Goal: Transaction & Acquisition: Obtain resource

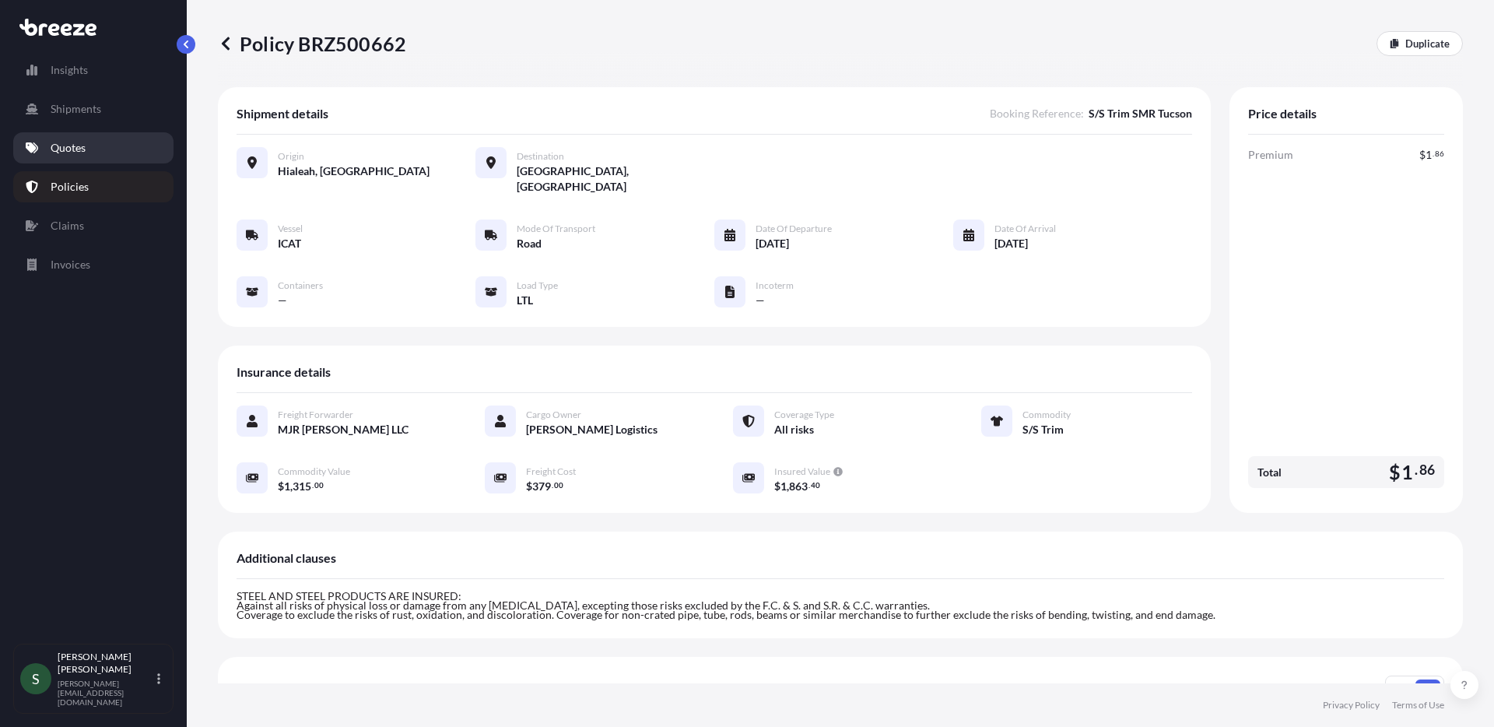
click at [48, 146] on link "Quotes" at bounding box center [93, 147] width 160 height 31
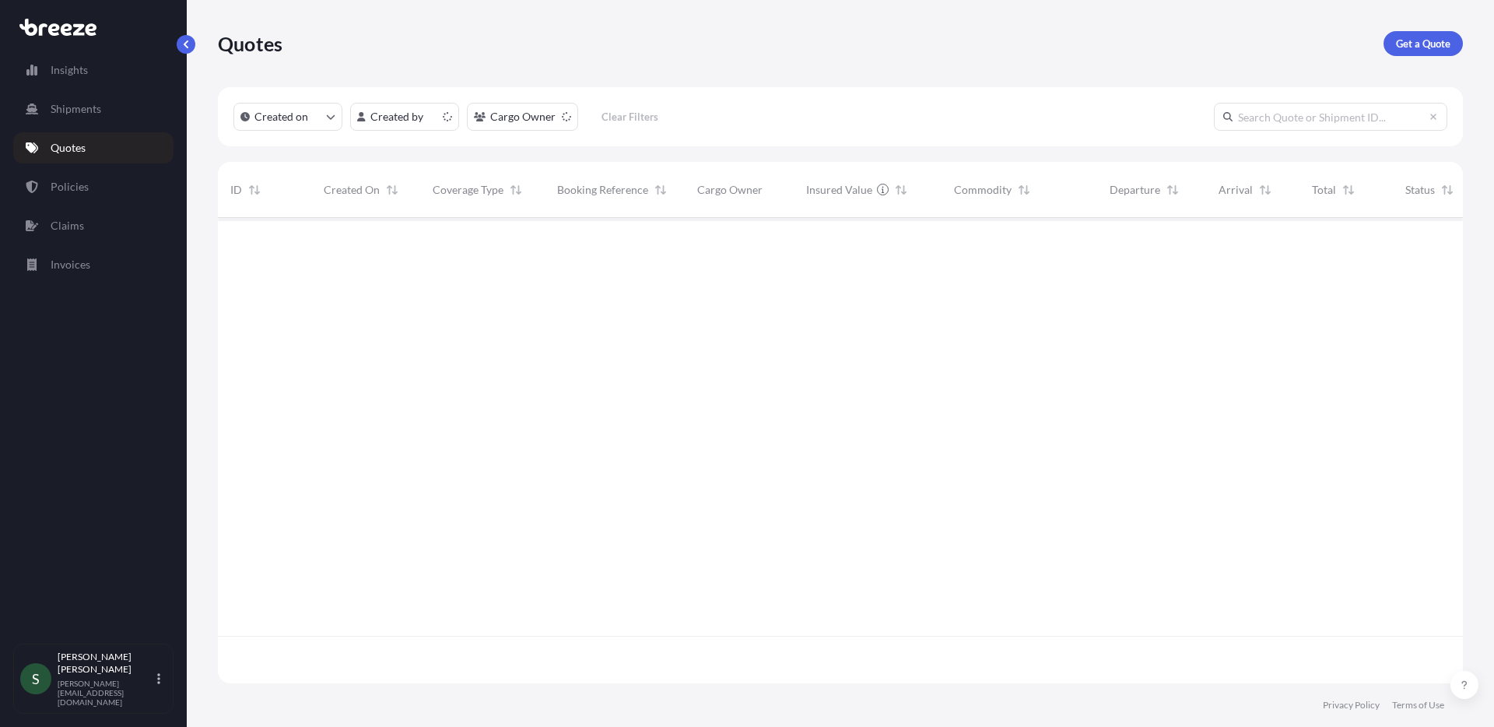
scroll to position [462, 1233]
click at [1423, 38] on p "Get a Quote" at bounding box center [1423, 44] width 54 height 16
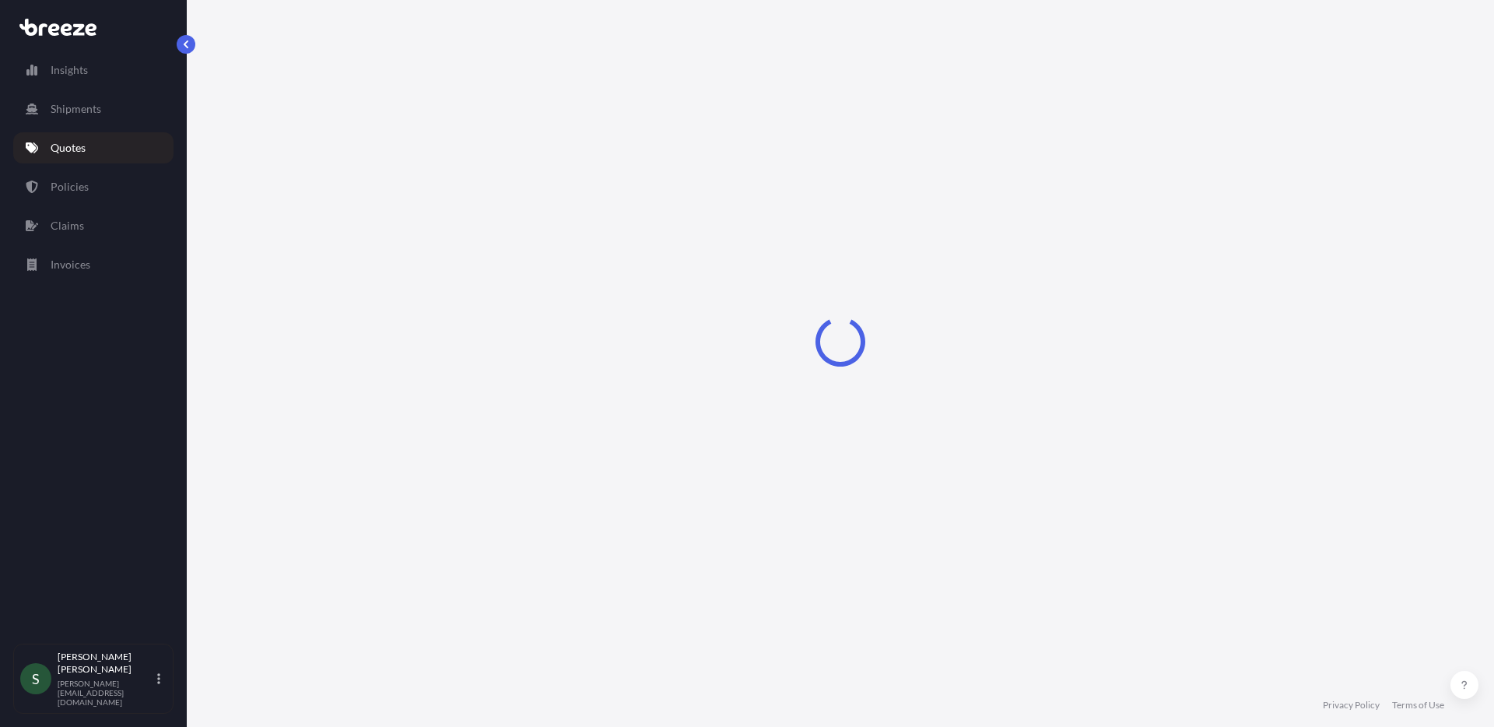
select select "Sea"
select select "1"
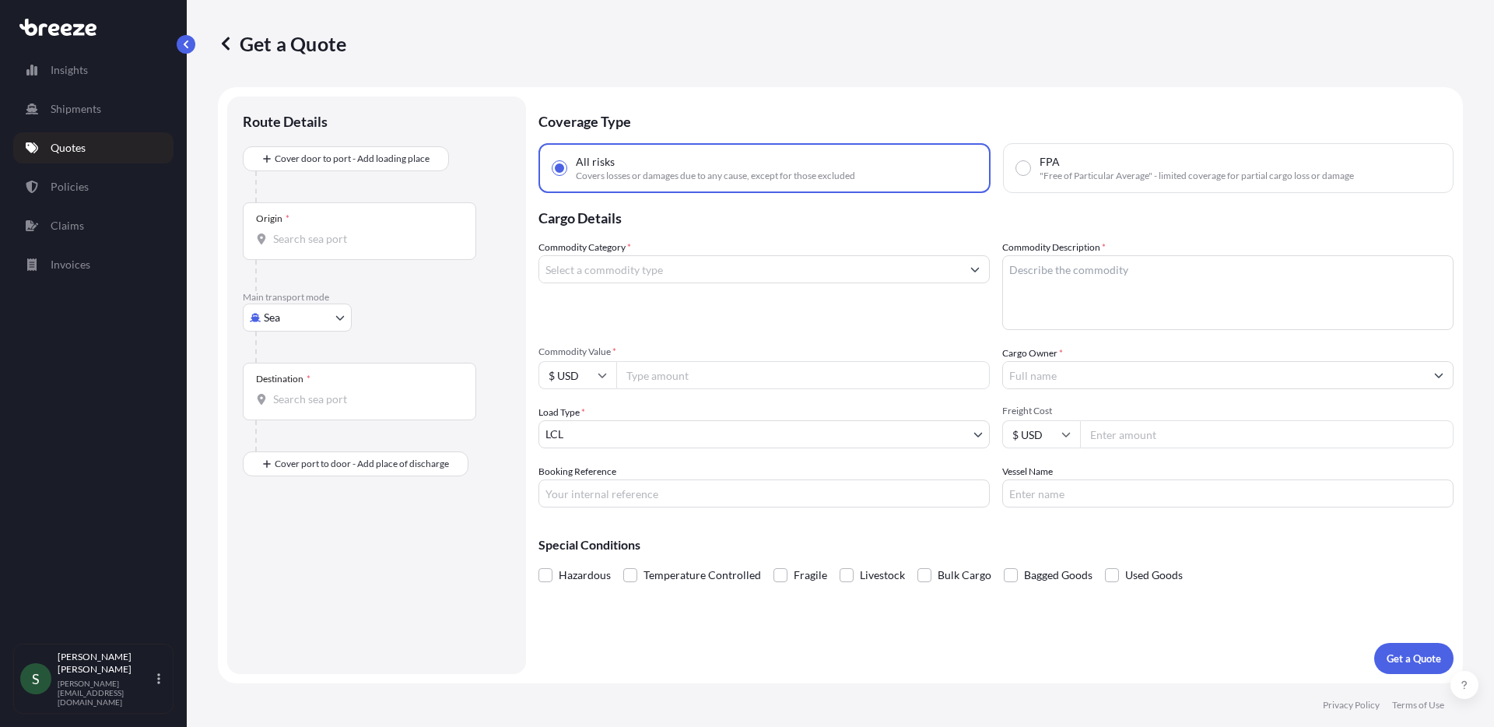
click at [293, 311] on body "Insights Shipments Quotes Policies Claims Invoices S [PERSON_NAME] [PERSON_NAME…" at bounding box center [747, 363] width 1494 height 727
click at [301, 420] on div "Road" at bounding box center [297, 414] width 96 height 28
select select "Road"
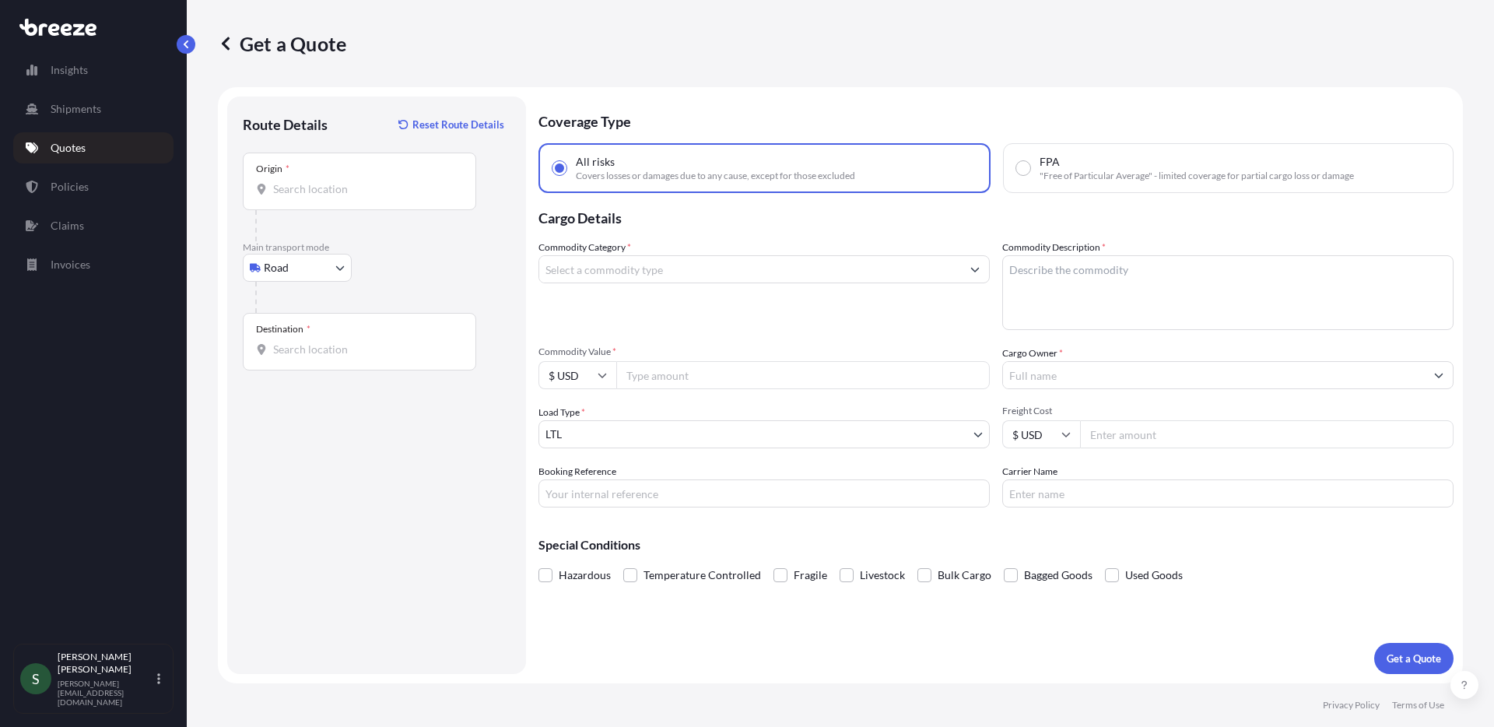
click at [353, 197] on div "Origin *" at bounding box center [359, 181] width 233 height 58
click at [353, 197] on input "Origin *" at bounding box center [365, 189] width 184 height 16
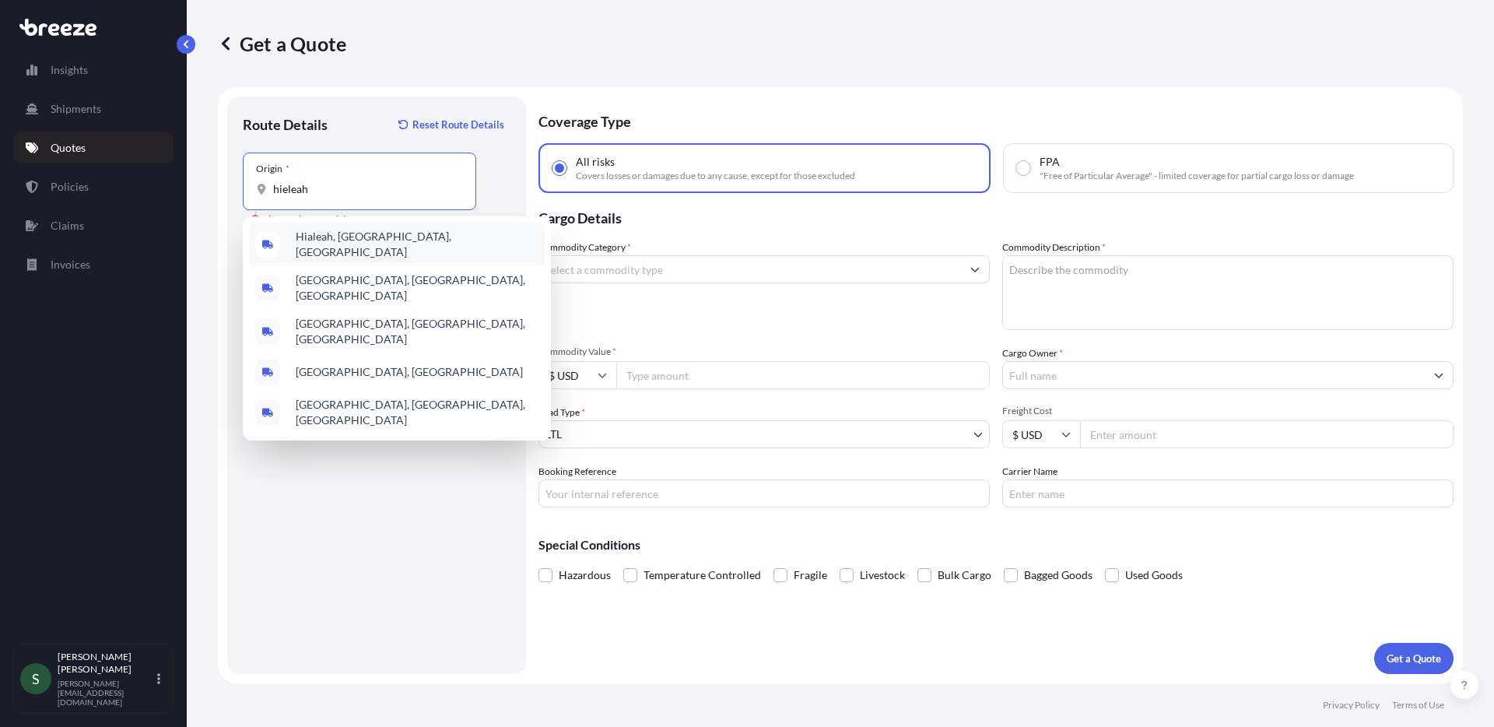
click at [357, 226] on div "Hialeah, [GEOGRAPHIC_DATA], [GEOGRAPHIC_DATA]" at bounding box center [397, 245] width 296 height 44
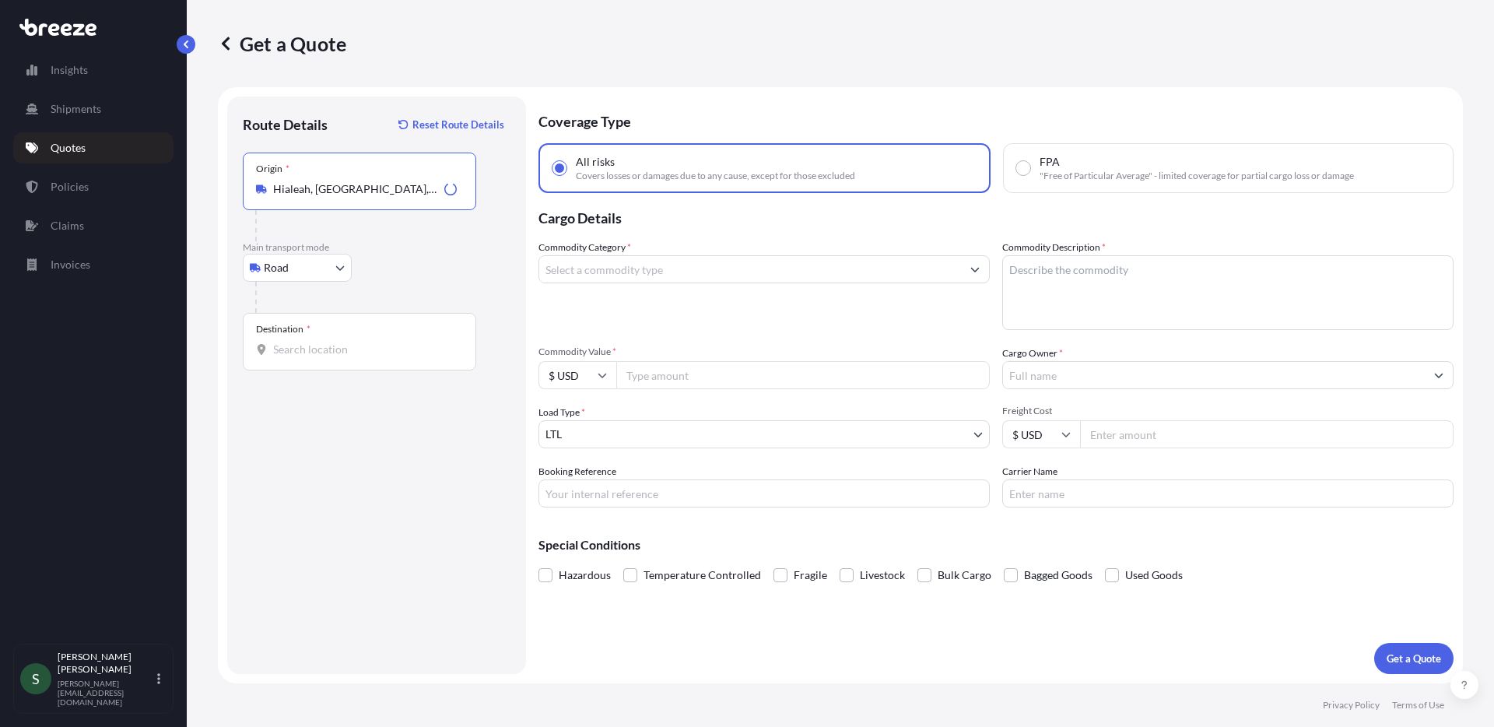
type input "Hialeah, [GEOGRAPHIC_DATA], [GEOGRAPHIC_DATA]"
click at [297, 327] on div "Destination *" at bounding box center [283, 329] width 54 height 12
click at [297, 342] on input "Destination *" at bounding box center [365, 350] width 184 height 16
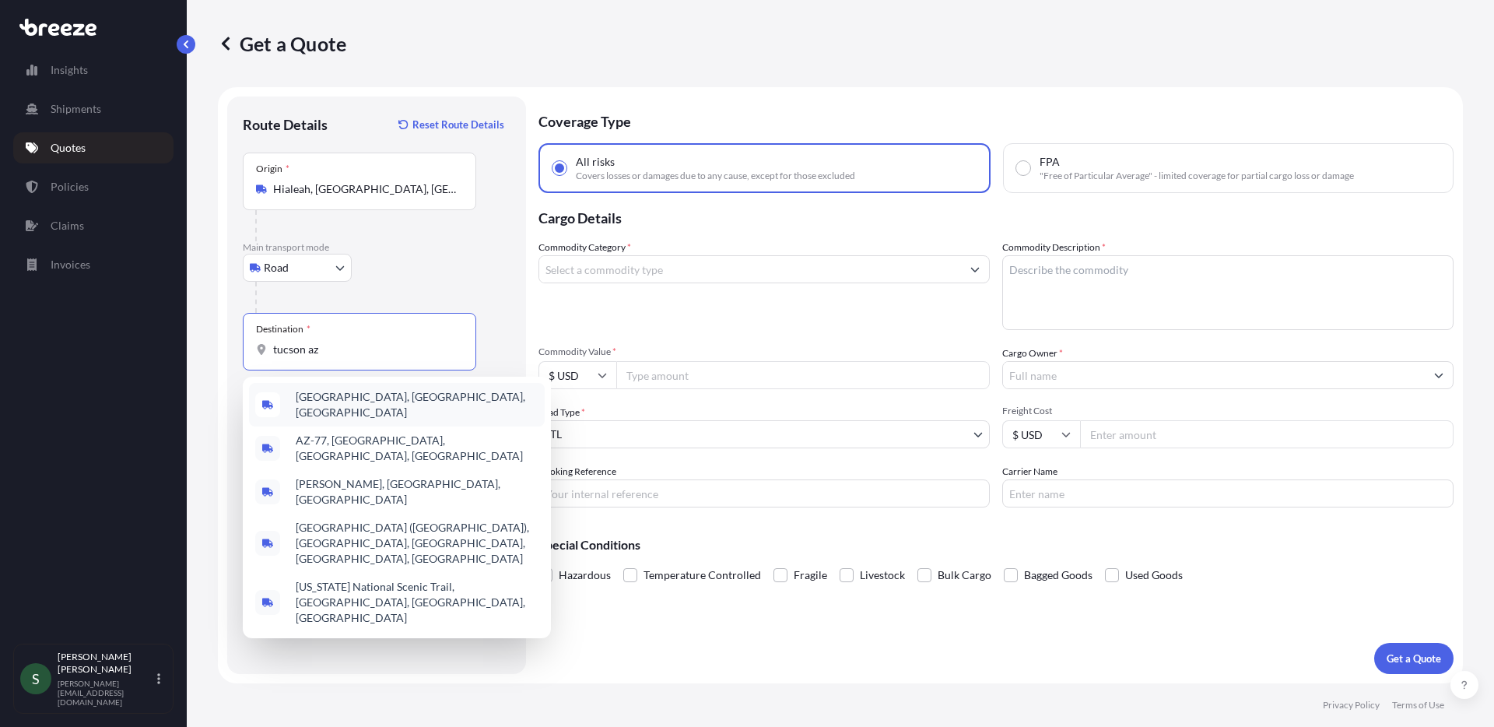
click at [349, 405] on span "[GEOGRAPHIC_DATA], [GEOGRAPHIC_DATA], [GEOGRAPHIC_DATA]" at bounding box center [417, 404] width 243 height 31
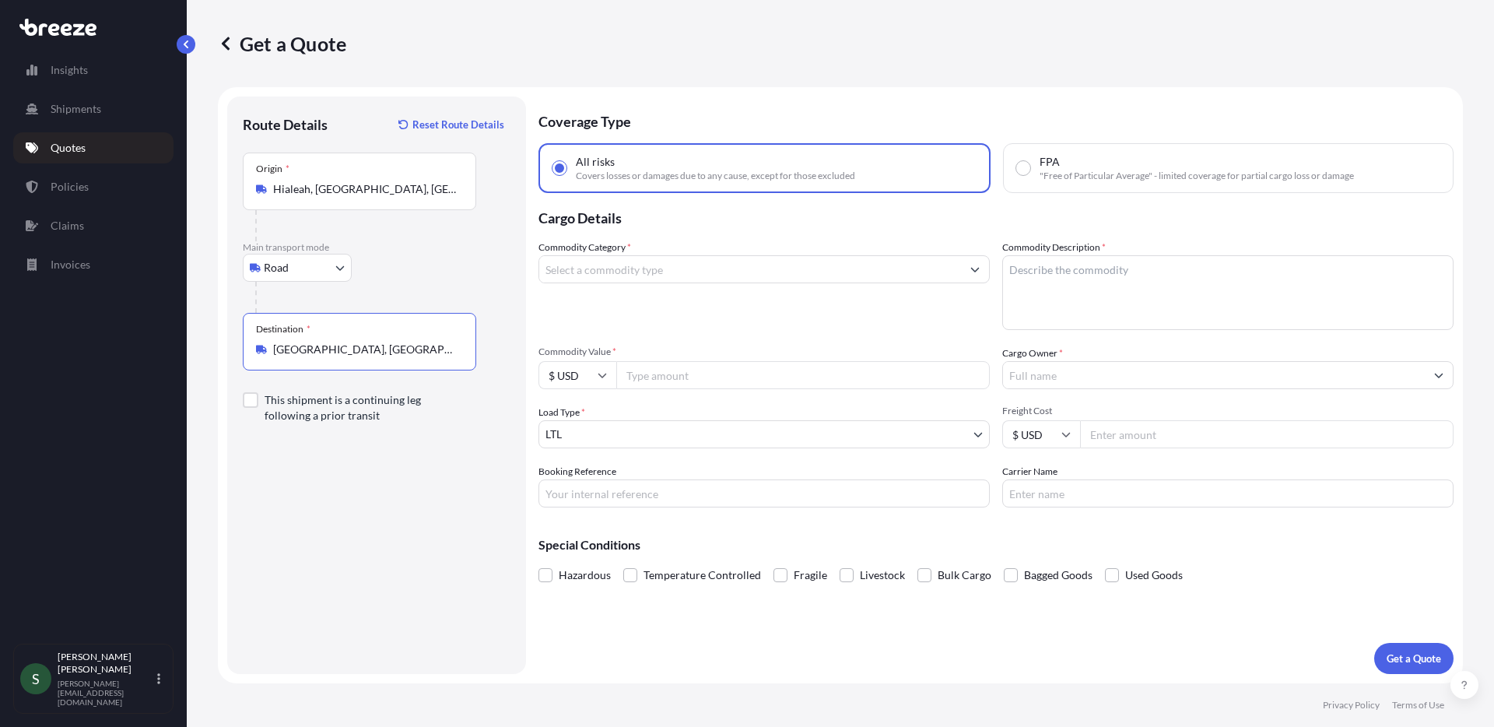
type input "[GEOGRAPHIC_DATA], [GEOGRAPHIC_DATA], [GEOGRAPHIC_DATA]"
click at [704, 276] on input "Commodity Category *" at bounding box center [750, 269] width 422 height 28
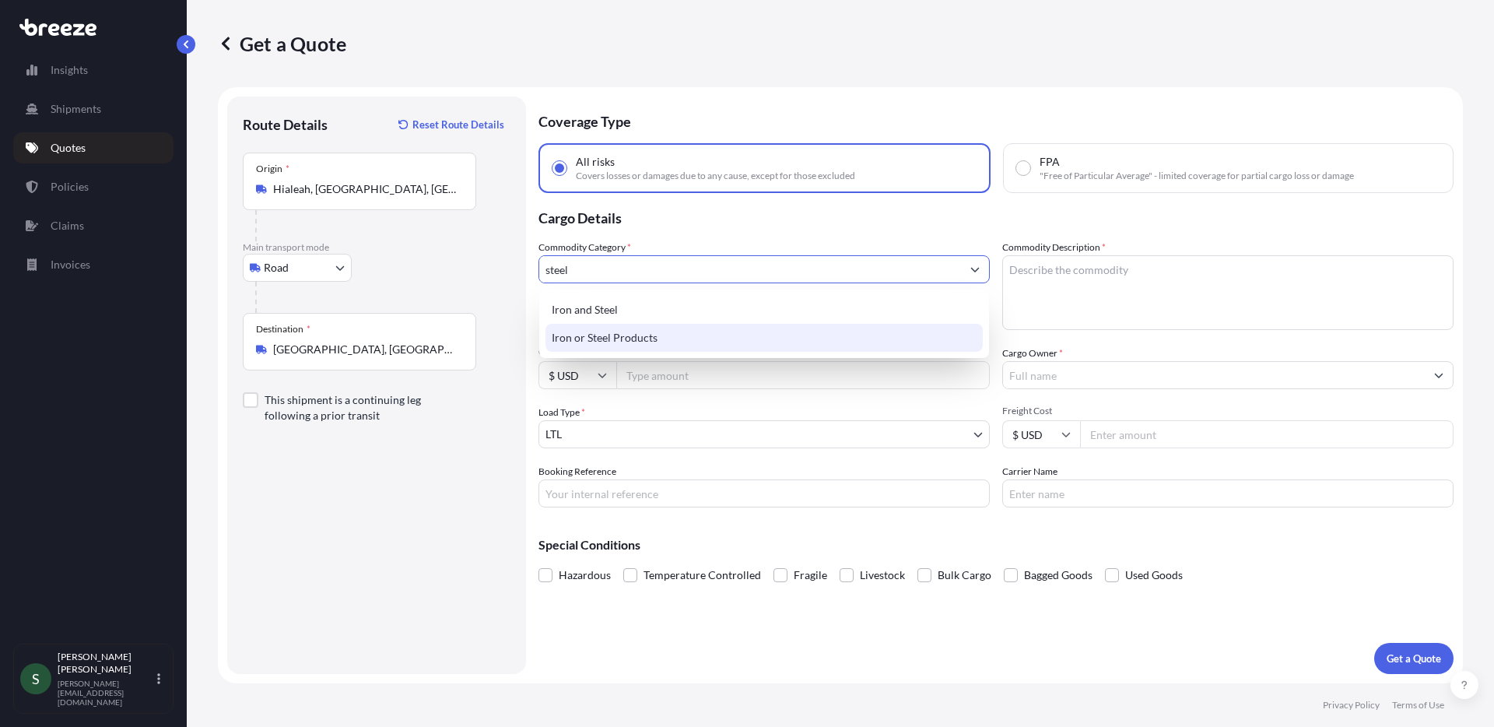
click at [746, 340] on div "Iron or Steel Products" at bounding box center [763, 338] width 437 height 28
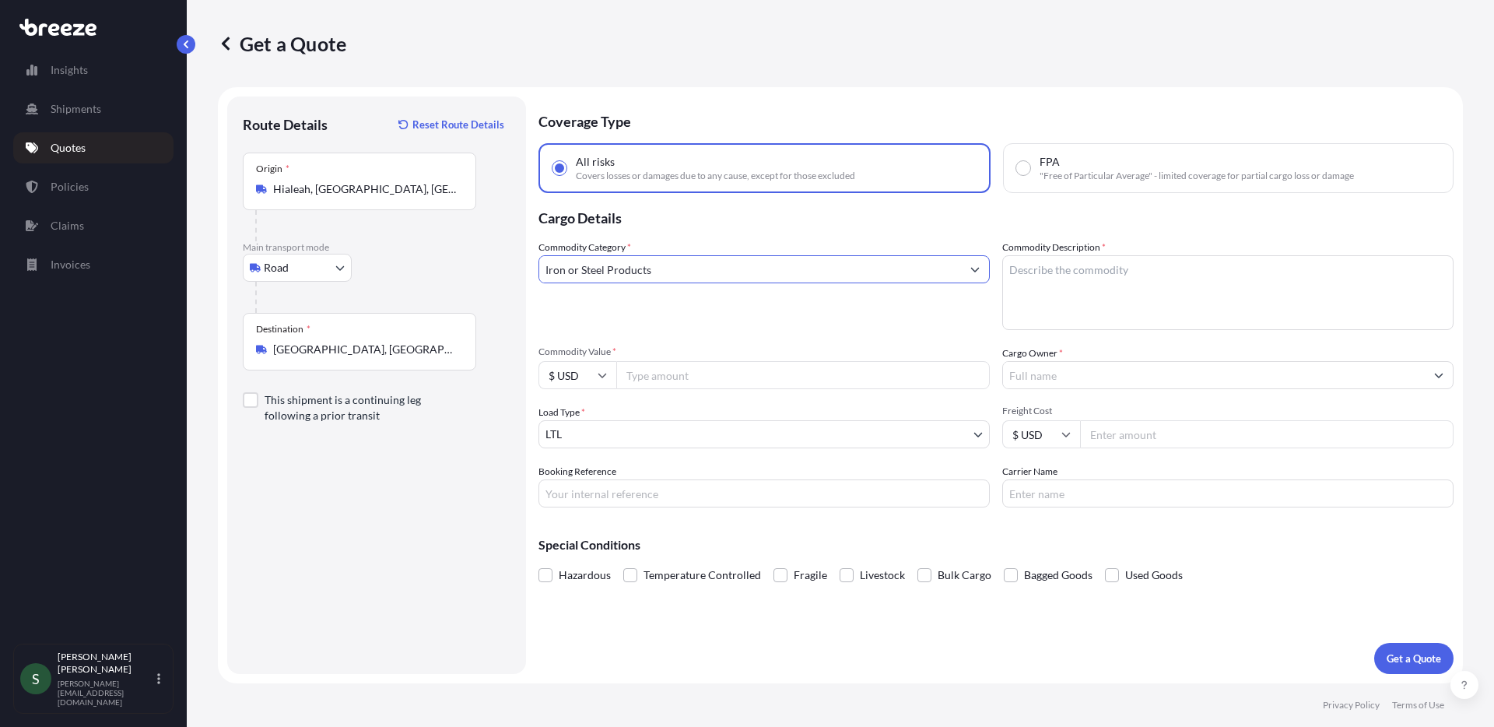
type input "Iron or Steel Products"
click at [1146, 272] on textarea "Commodity Description *" at bounding box center [1227, 292] width 451 height 75
type textarea "Tools"
click at [803, 282] on div "Iron or Steel Products" at bounding box center [763, 269] width 451 height 28
click at [717, 382] on input "Commodity Value *" at bounding box center [802, 375] width 373 height 28
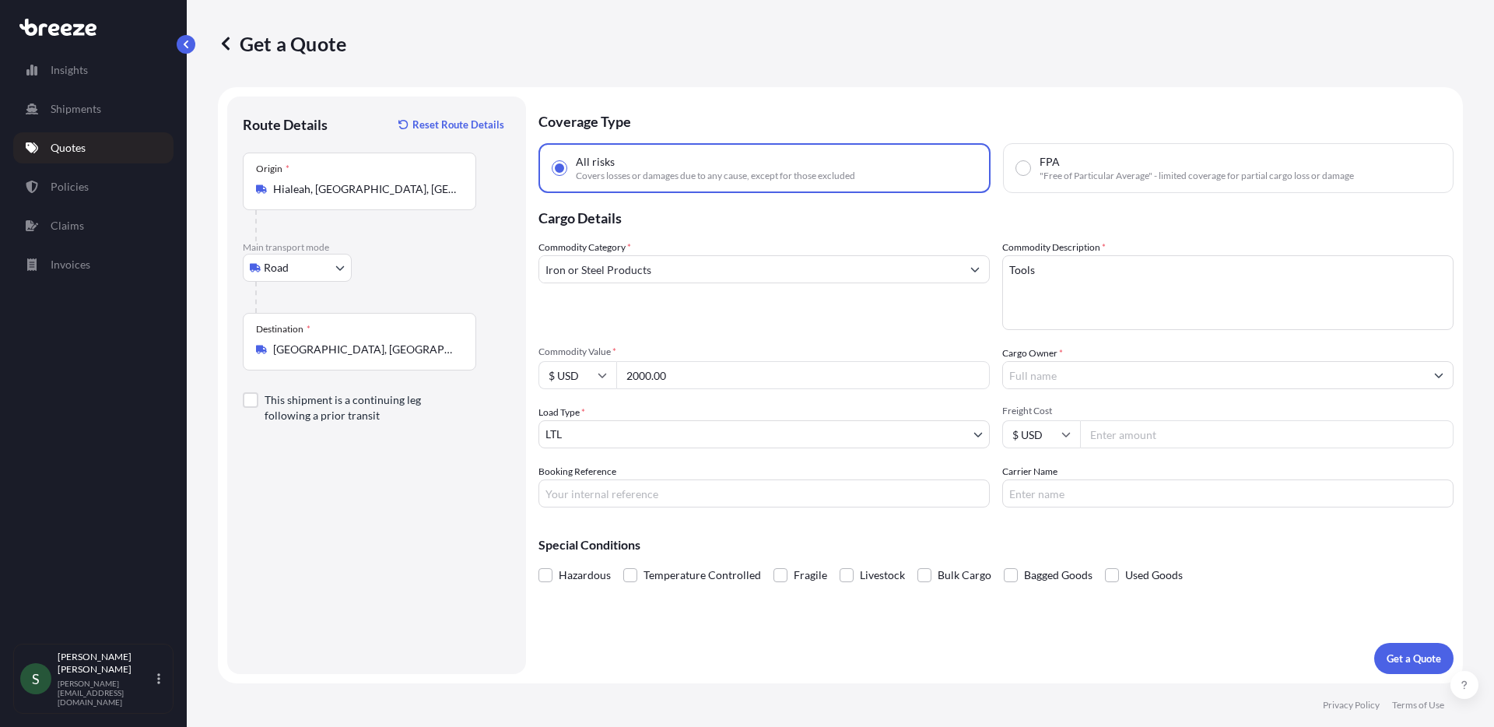
type input "2000.00"
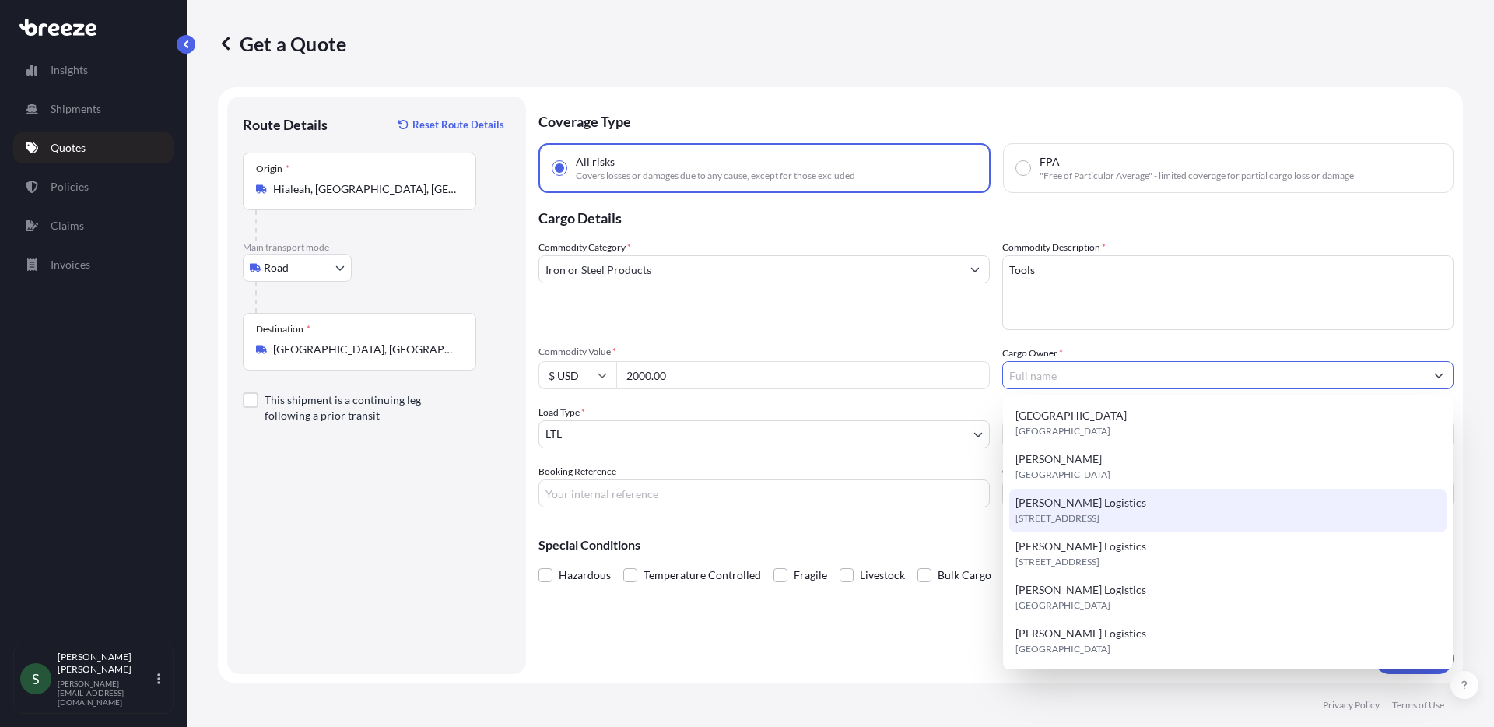
click at [1065, 510] on span "[STREET_ADDRESS]" at bounding box center [1057, 518] width 84 height 16
type input "[PERSON_NAME] Logistics"
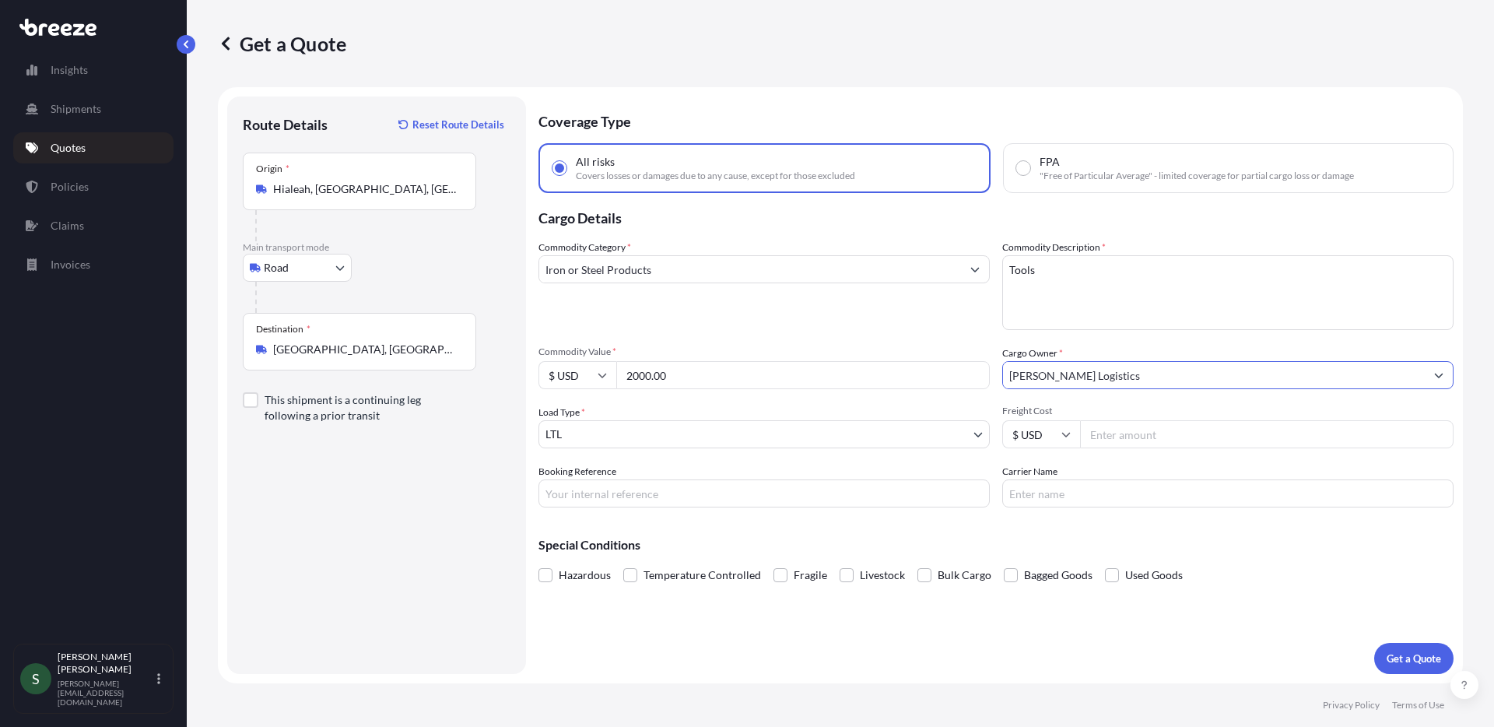
click at [1176, 430] on input "Freight Cost" at bounding box center [1266, 434] width 373 height 28
click at [1060, 493] on input "Carrier Name" at bounding box center [1227, 493] width 451 height 28
type input "S"
type input "ICAT via Super Sonic"
click at [587, 499] on input "Booking Reference" at bounding box center [763, 493] width 451 height 28
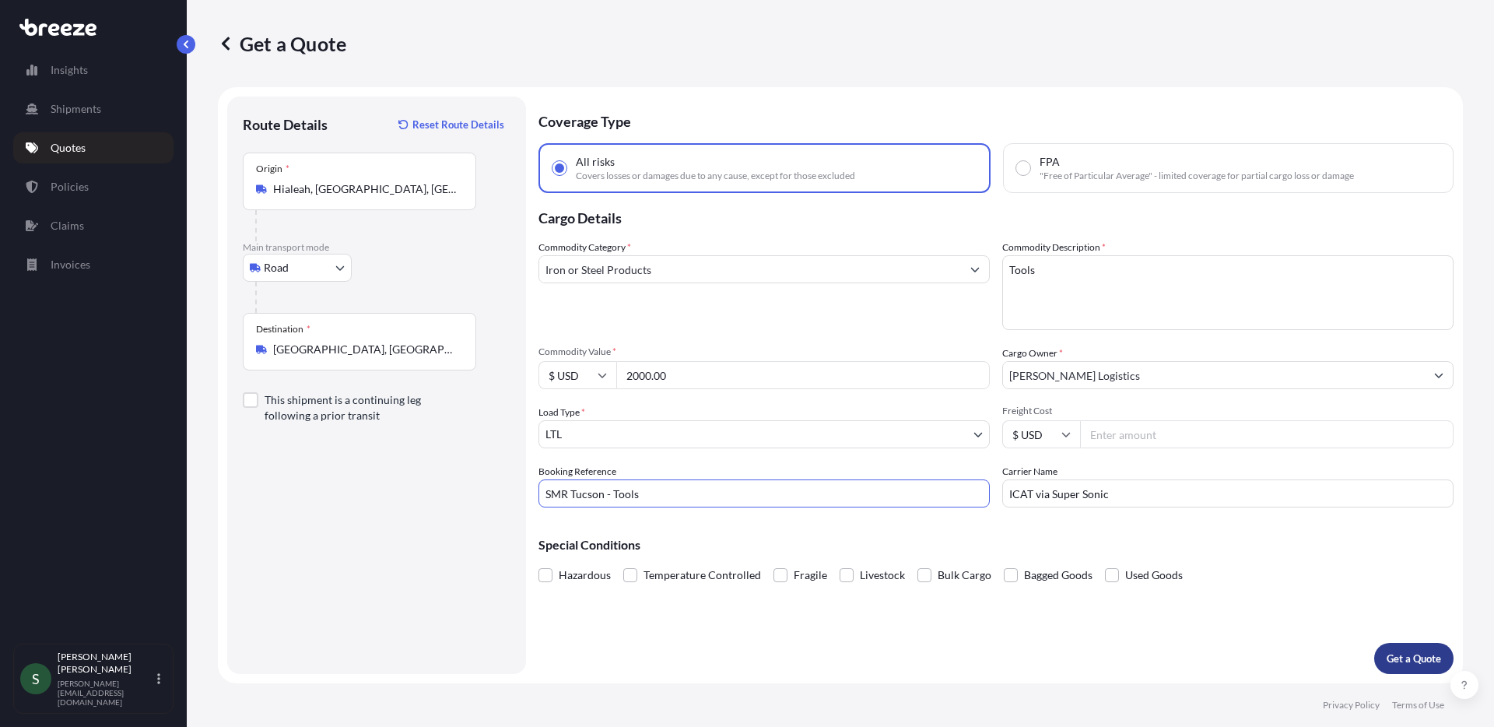
type input "SMR Tucson - Tools"
click at [1403, 661] on p "Get a Quote" at bounding box center [1413, 658] width 54 height 16
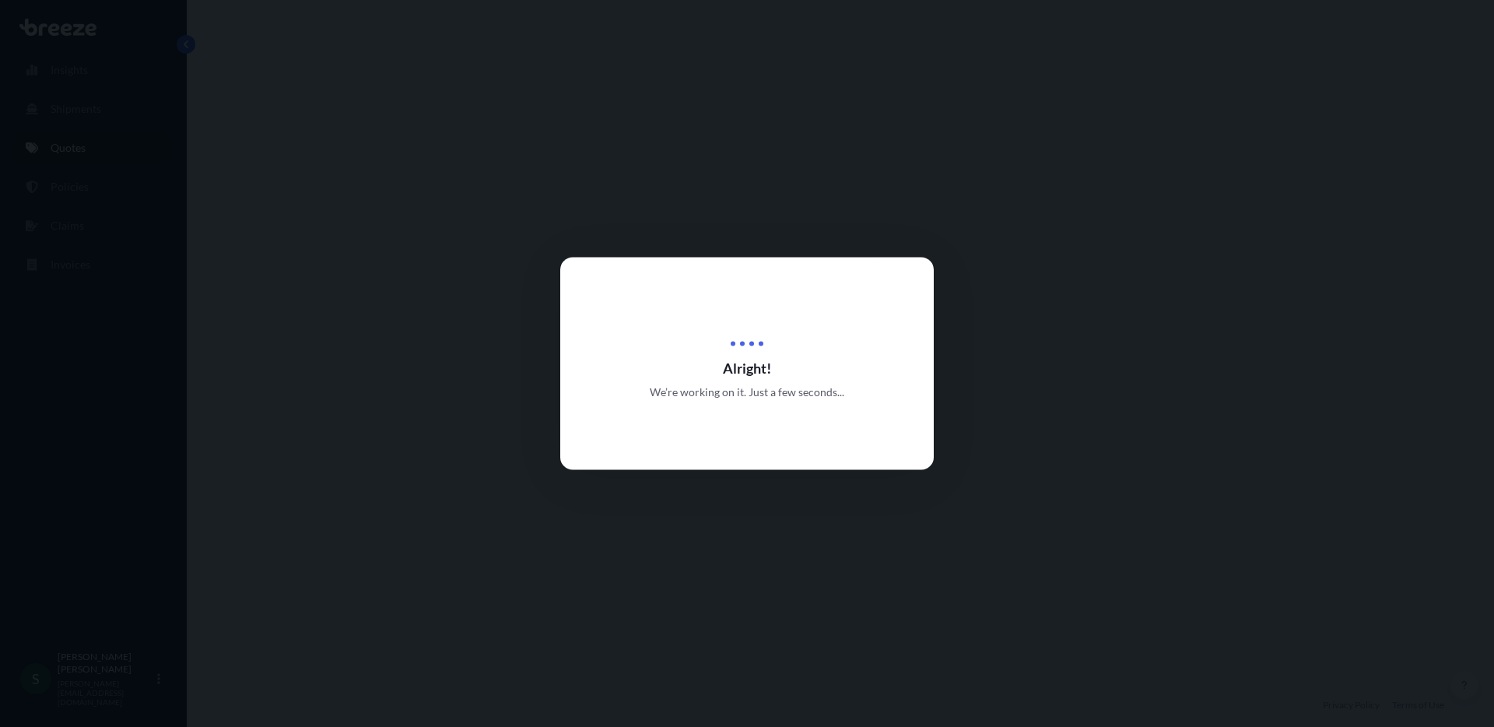
select select "Road"
select select "1"
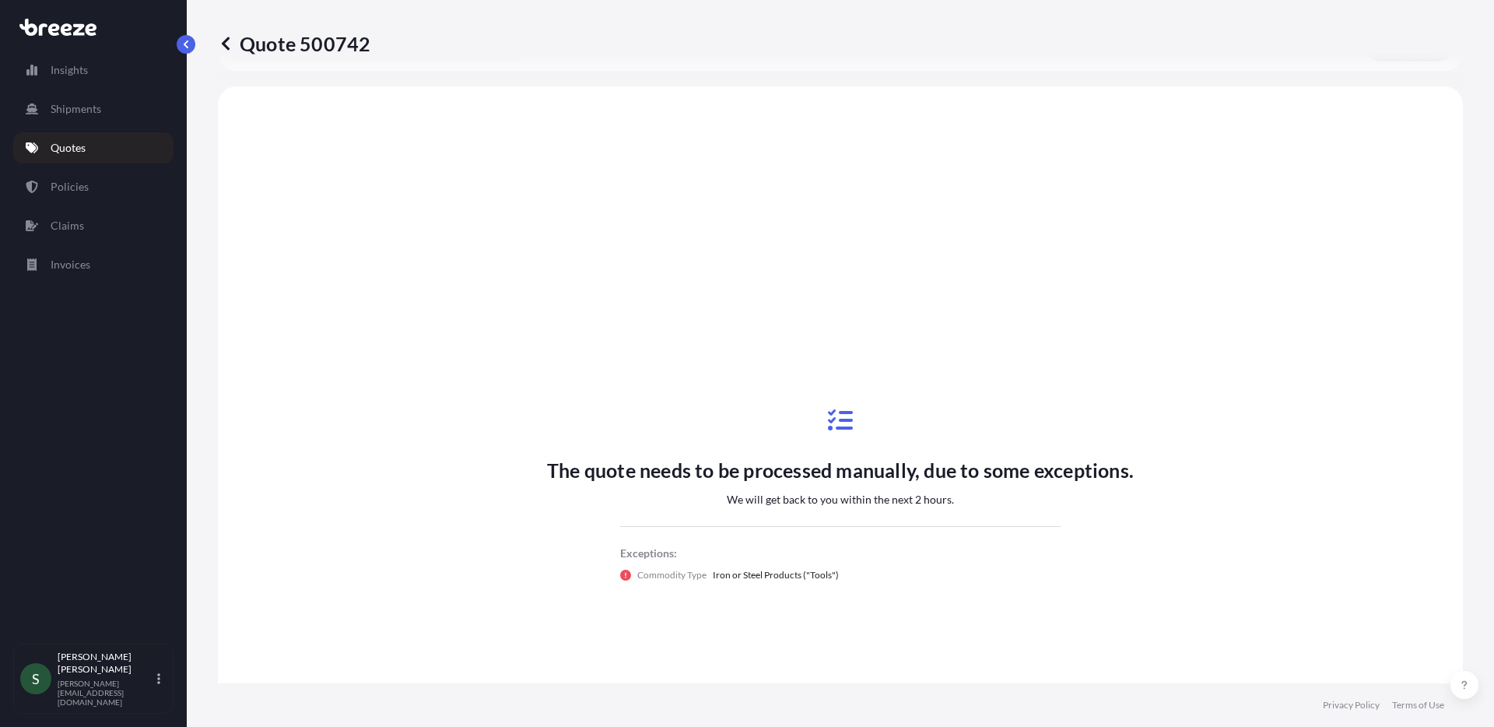
scroll to position [565, 0]
